Goal: Find specific page/section: Find specific page/section

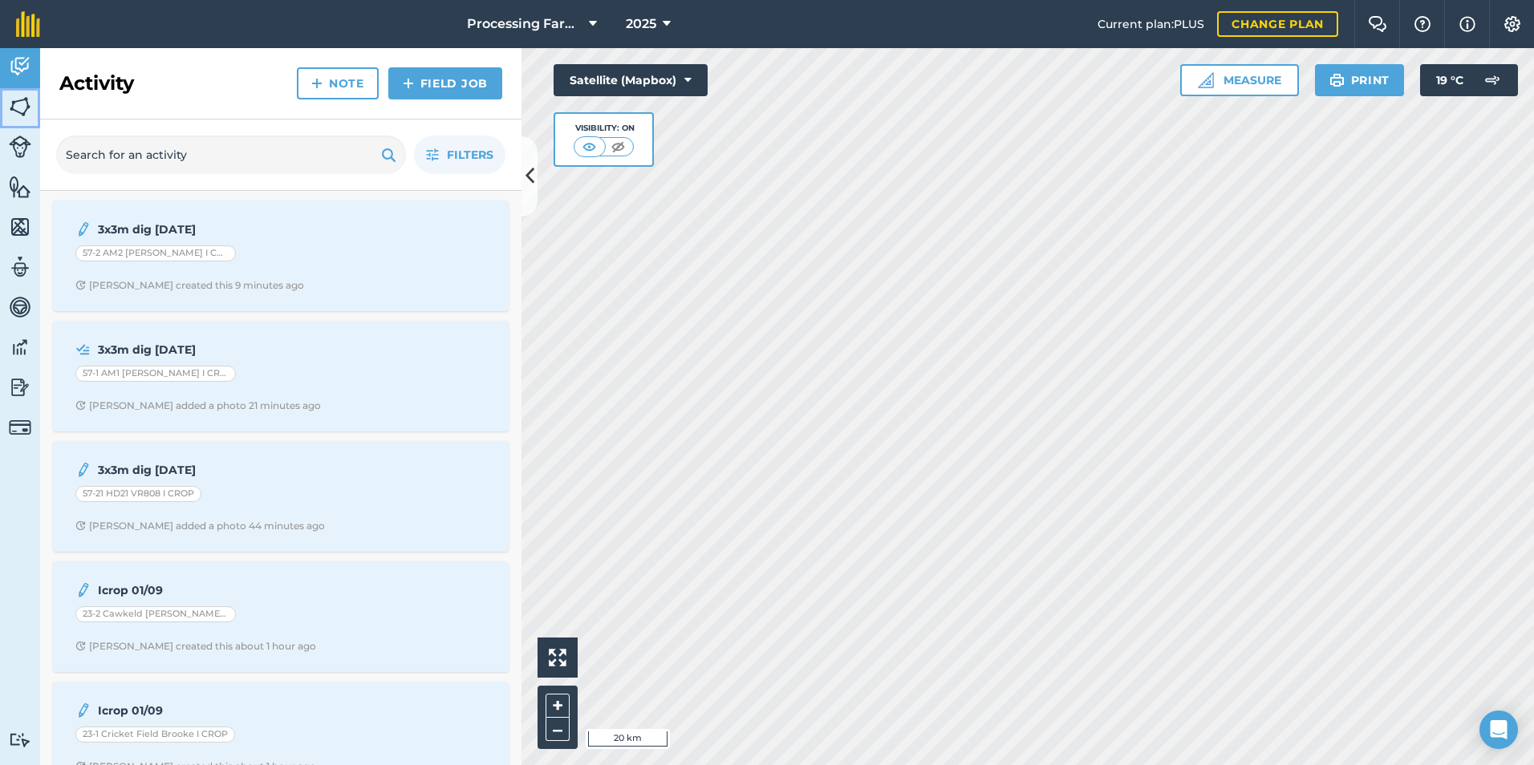
click at [17, 108] on img at bounding box center [20, 107] width 22 height 24
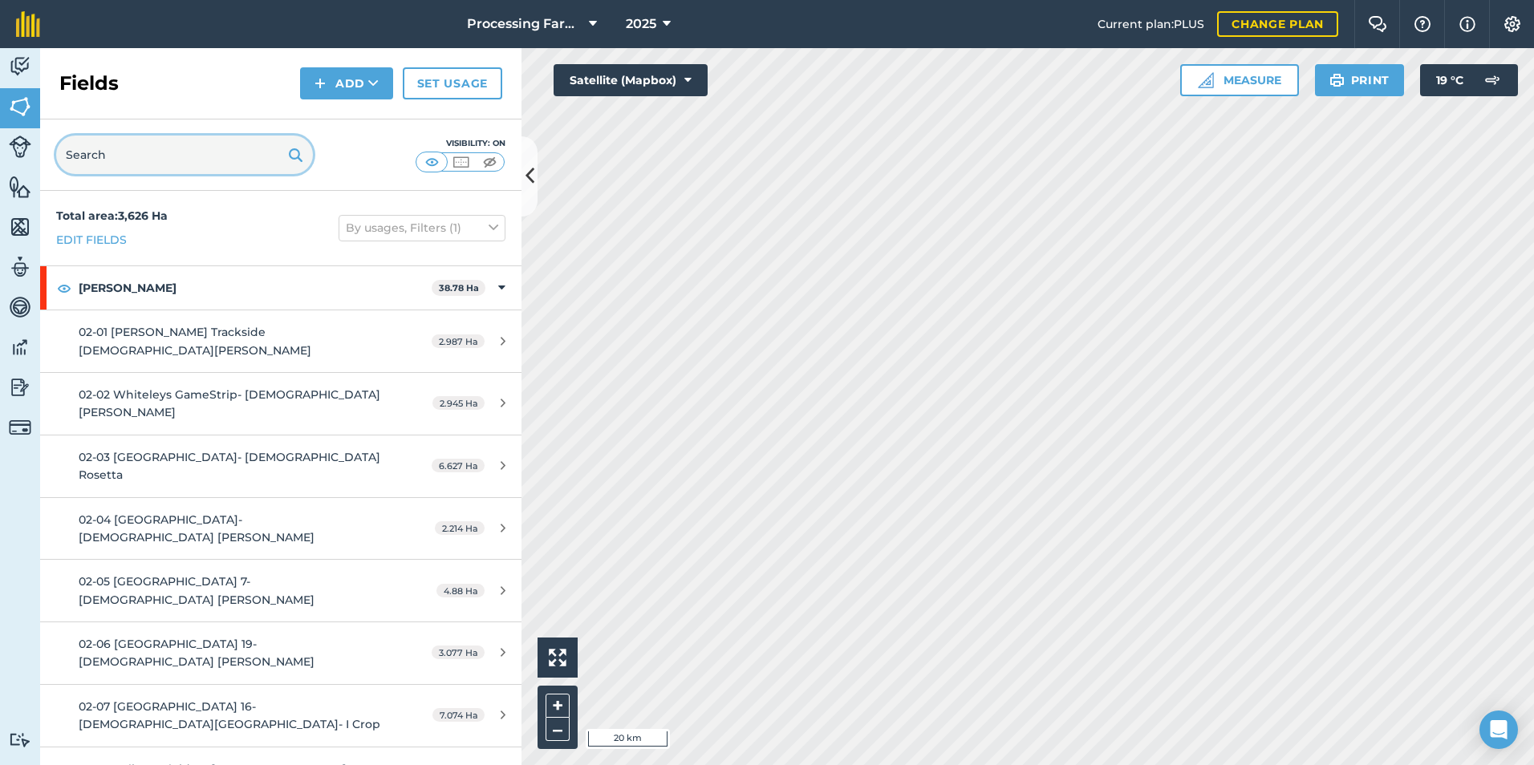
click at [231, 154] on input "text" at bounding box center [184, 155] width 257 height 38
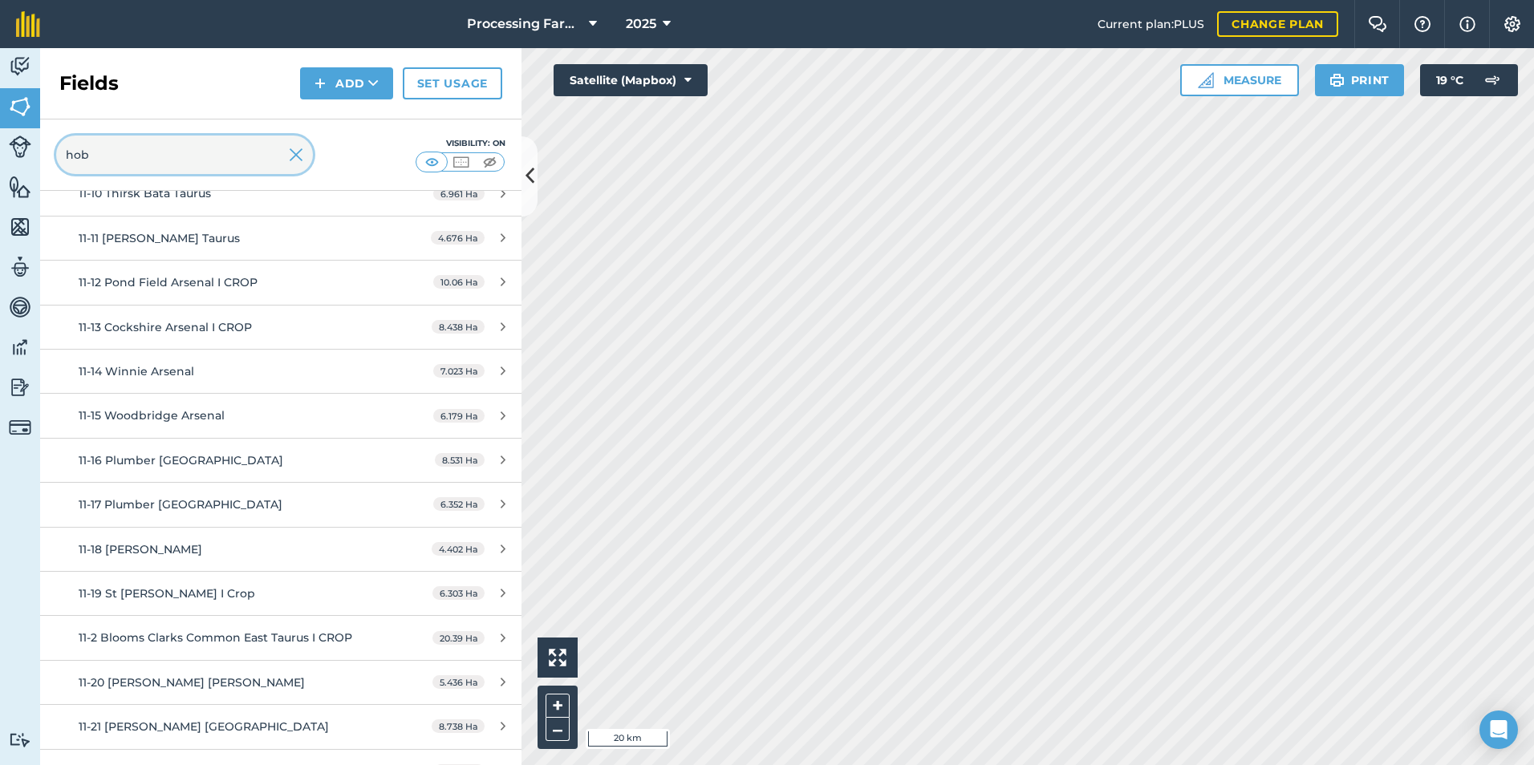
scroll to position [687, 0]
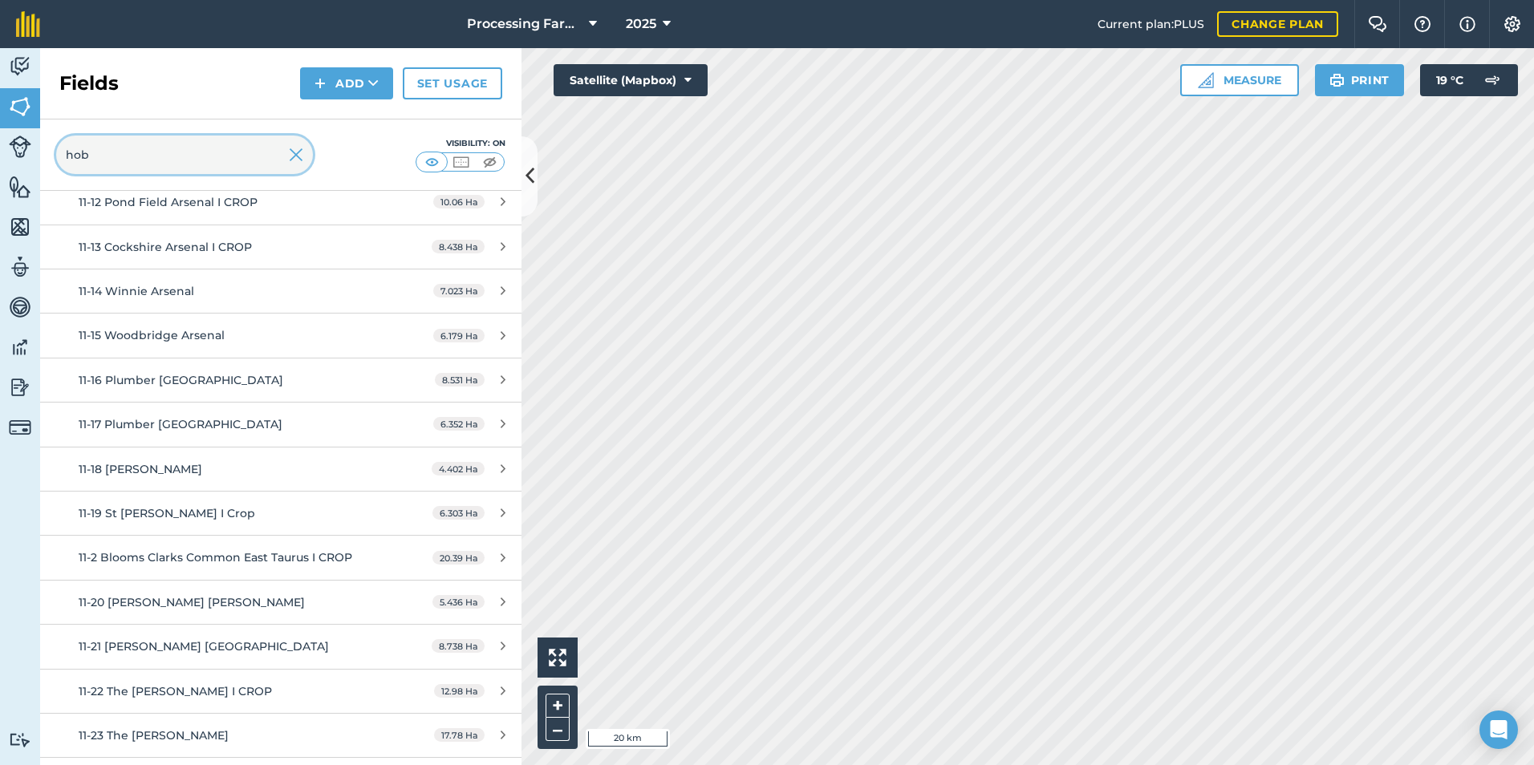
type input "hob"
click at [196, 504] on div "11-19 St [PERSON_NAME] I Crop" at bounding box center [230, 513] width 302 height 18
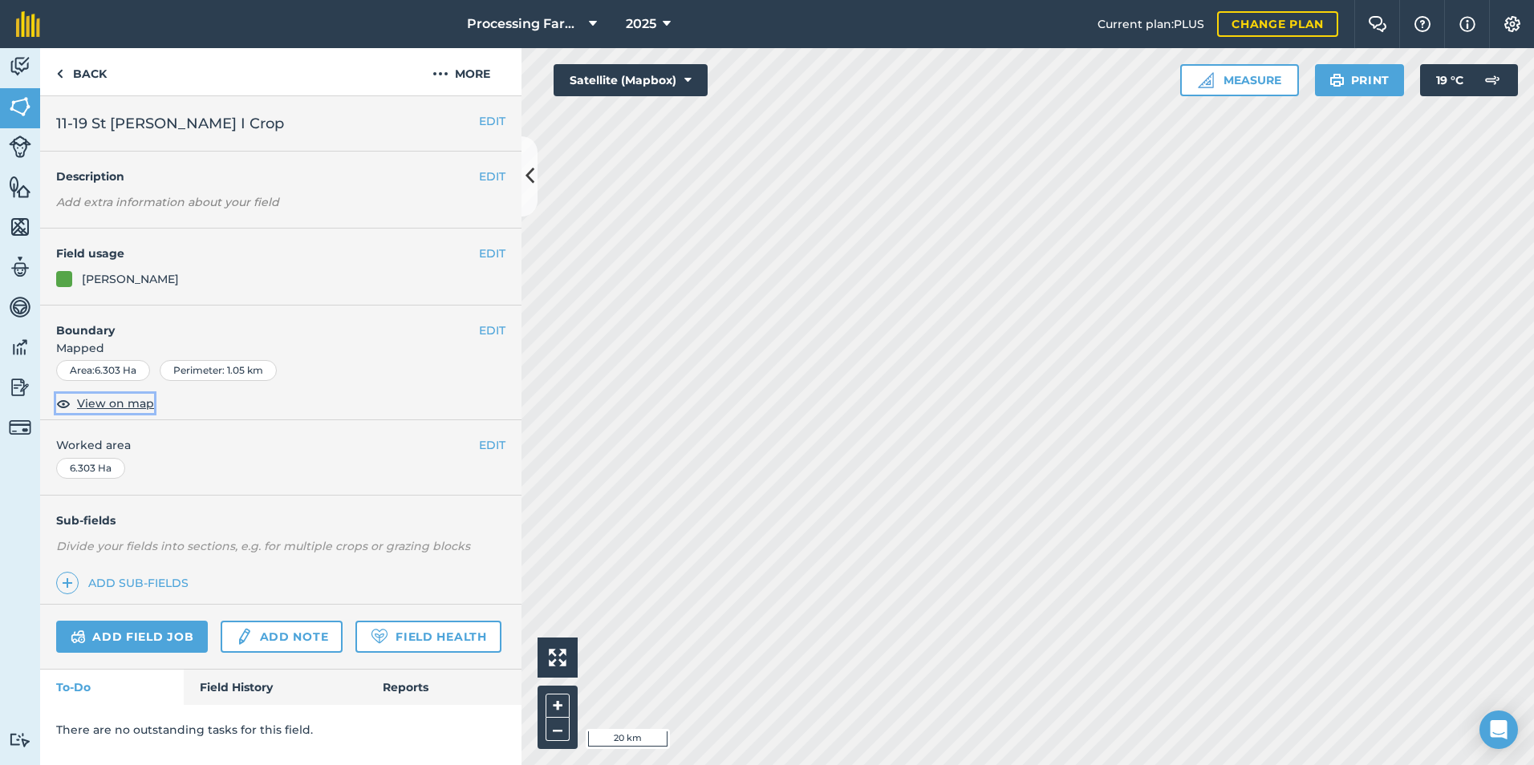
click at [118, 403] on span "View on map" at bounding box center [115, 404] width 77 height 18
